Goal: Communication & Community: Connect with others

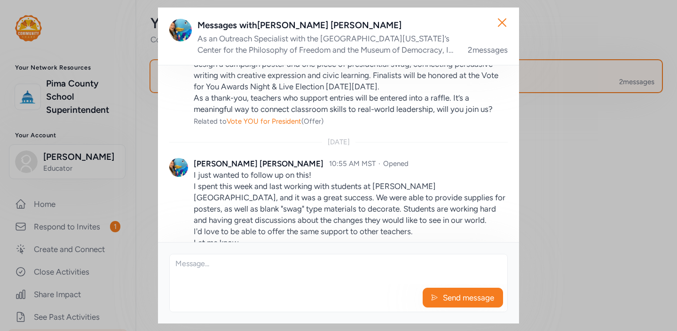
scroll to position [135, 0]
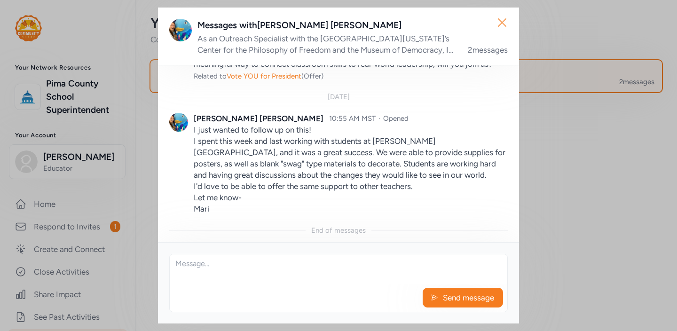
click at [504, 28] on icon "button" at bounding box center [502, 22] width 15 height 15
